Goal: Find specific page/section: Find specific page/section

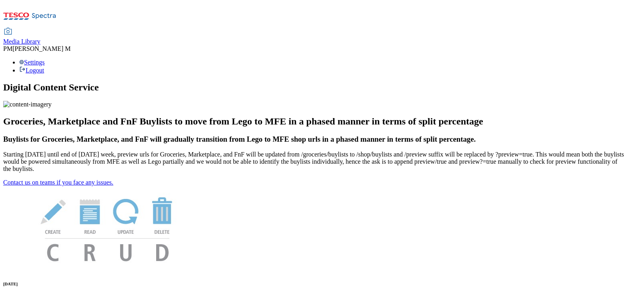
click at [40, 38] on span "Media Library" at bounding box center [21, 41] width 37 height 7
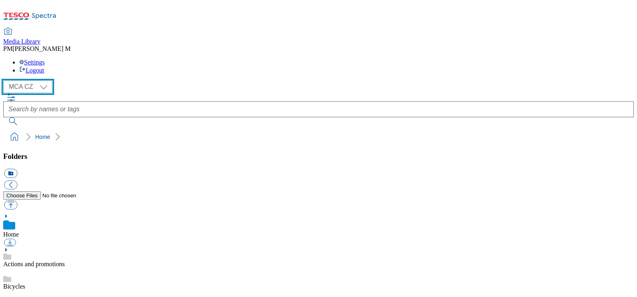
click at [41, 80] on select "MCA CZ MCA HU MCA SK" at bounding box center [27, 86] width 49 height 13
select select "flare-mca-sk"
click at [5, 80] on select "MCA CZ MCA HU MCA SK" at bounding box center [27, 86] width 49 height 13
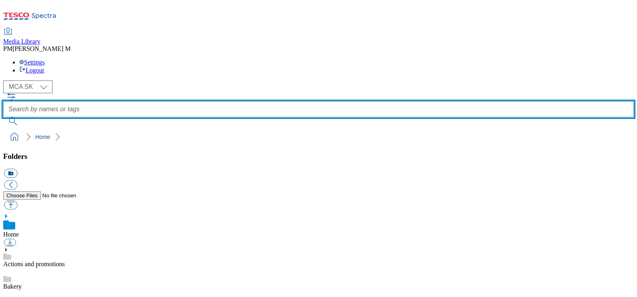
click at [265, 101] on input "text" at bounding box center [318, 109] width 630 height 16
type input "J25"
click at [3, 117] on button "submit" at bounding box center [13, 121] width 21 height 8
